Goal: Task Accomplishment & Management: Use online tool/utility

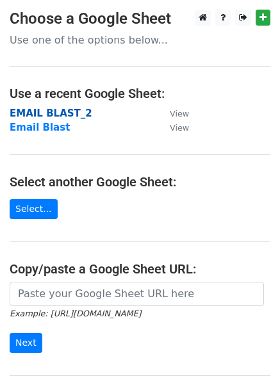
click at [47, 112] on strong "EMAIL BLAST_2" at bounding box center [51, 114] width 83 height 12
click at [58, 109] on strong "EMAIL BLAST_2" at bounding box center [51, 114] width 83 height 12
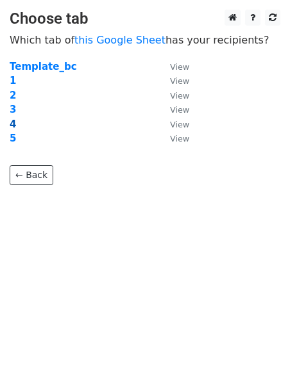
click at [12, 127] on strong "4" at bounding box center [13, 125] width 6 height 12
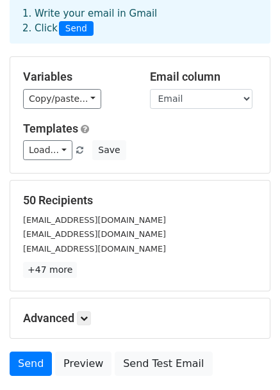
scroll to position [156, 0]
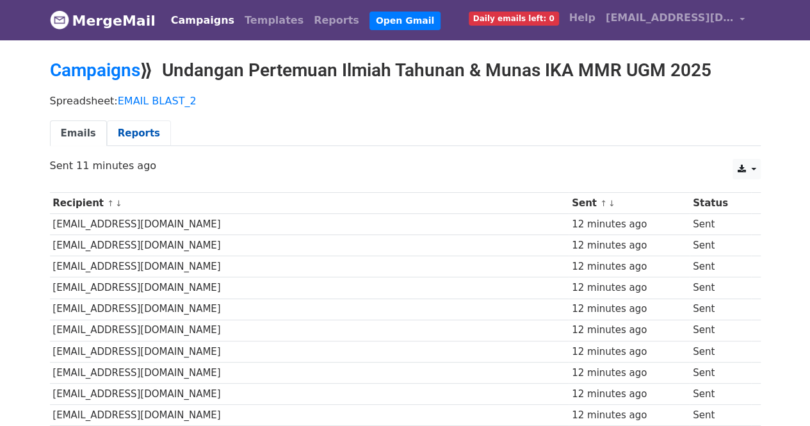
click at [129, 131] on link "Reports" at bounding box center [139, 133] width 64 height 26
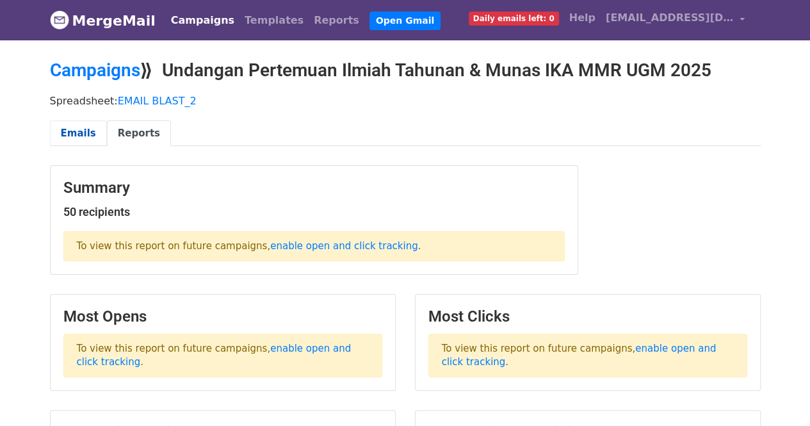
click at [89, 133] on link "Emails" at bounding box center [78, 133] width 57 height 26
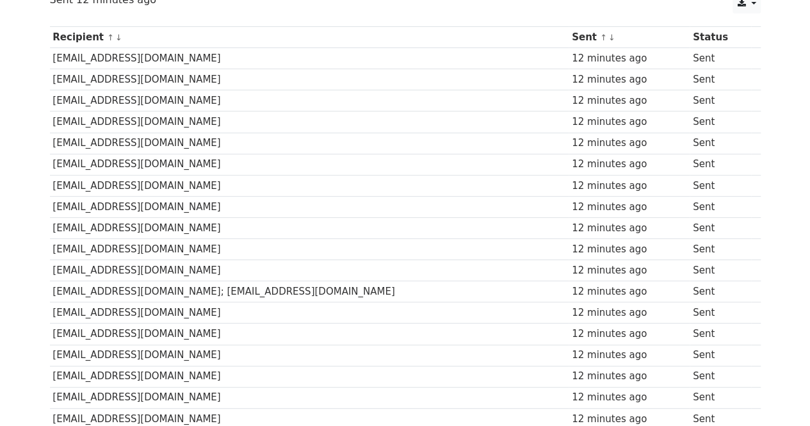
scroll to position [179, 0]
